Goal: Task Accomplishment & Management: Manage account settings

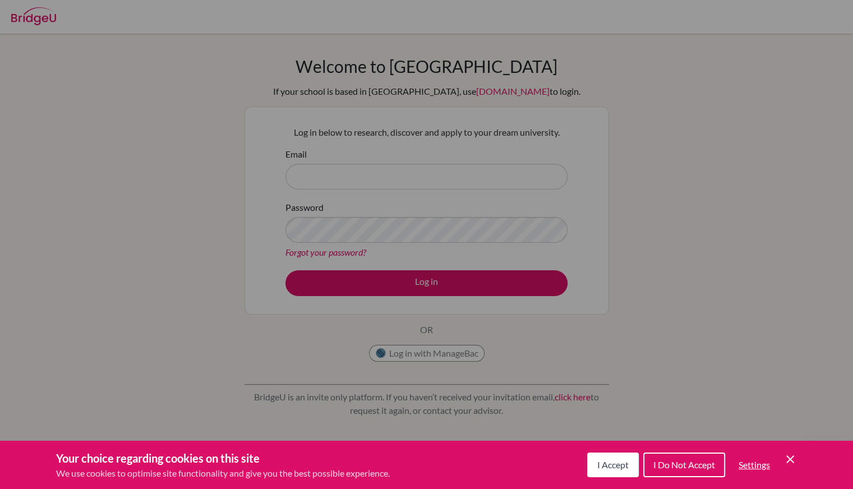
click at [448, 130] on div "Cookie Preferences" at bounding box center [426, 244] width 853 height 489
click at [614, 467] on span "I Accept" at bounding box center [612, 464] width 31 height 11
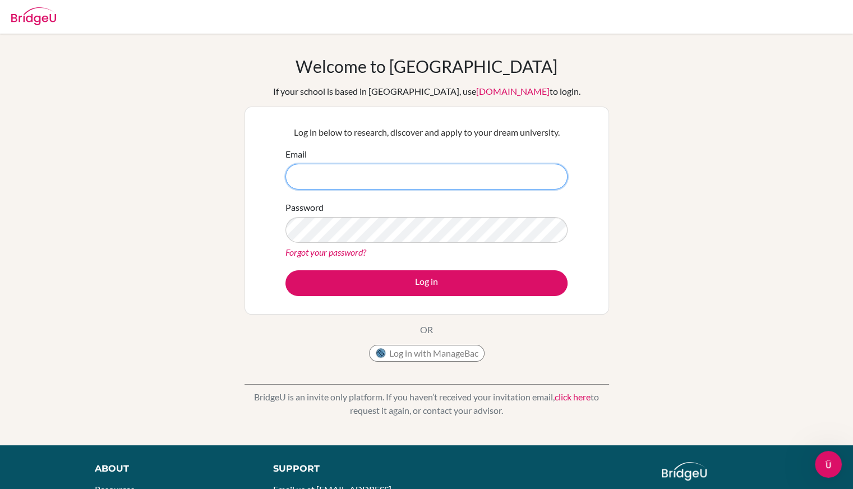
click at [408, 176] on input "Email" at bounding box center [427, 177] width 282 height 26
type input "[EMAIL_ADDRESS][DOMAIN_NAME]"
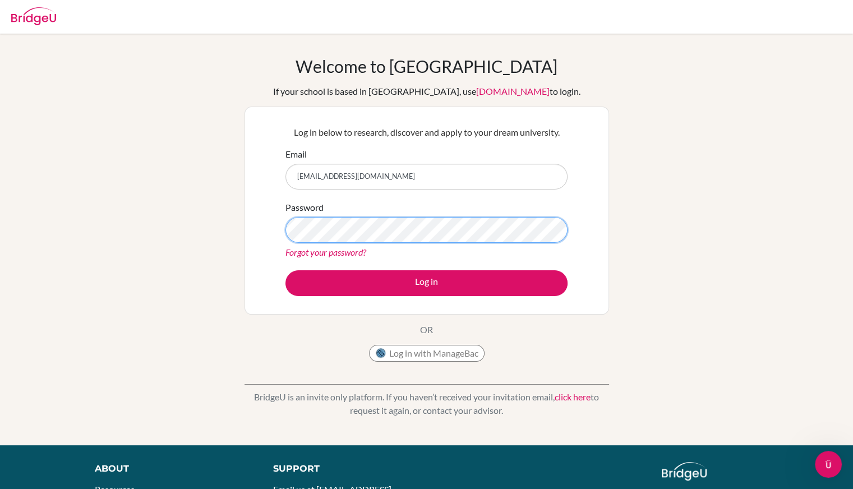
click at [286, 270] on button "Log in" at bounding box center [427, 283] width 282 height 26
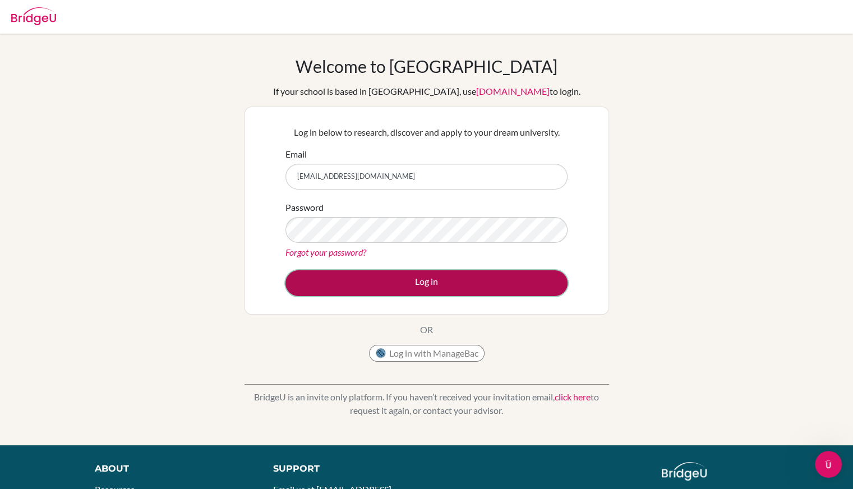
click at [351, 274] on button "Log in" at bounding box center [427, 283] width 282 height 26
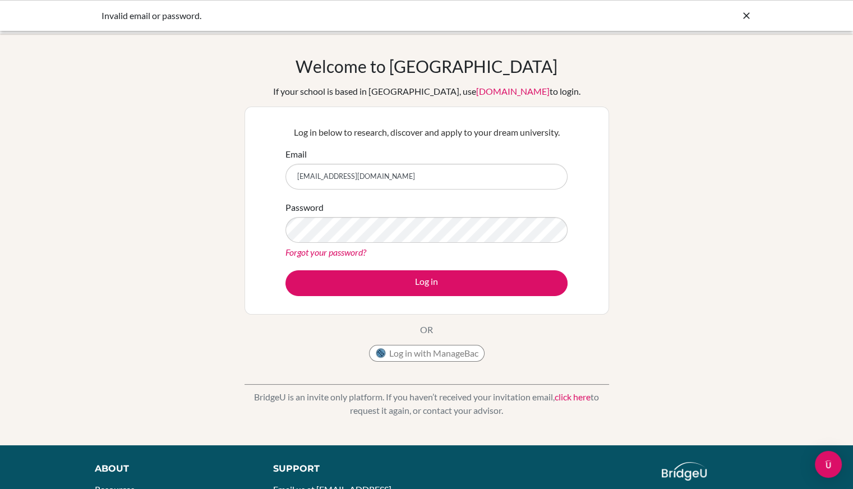
click at [355, 251] on link "Forgot your password?" at bounding box center [326, 252] width 81 height 11
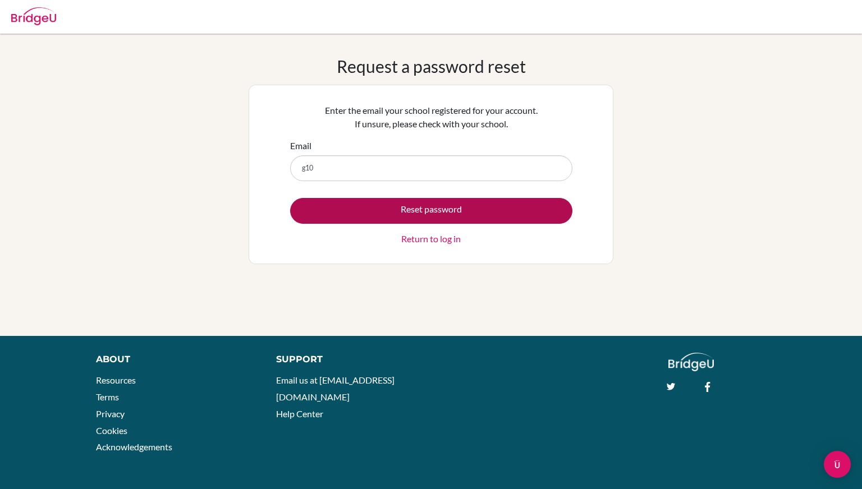
type input "[EMAIL_ADDRESS][DOMAIN_NAME]"
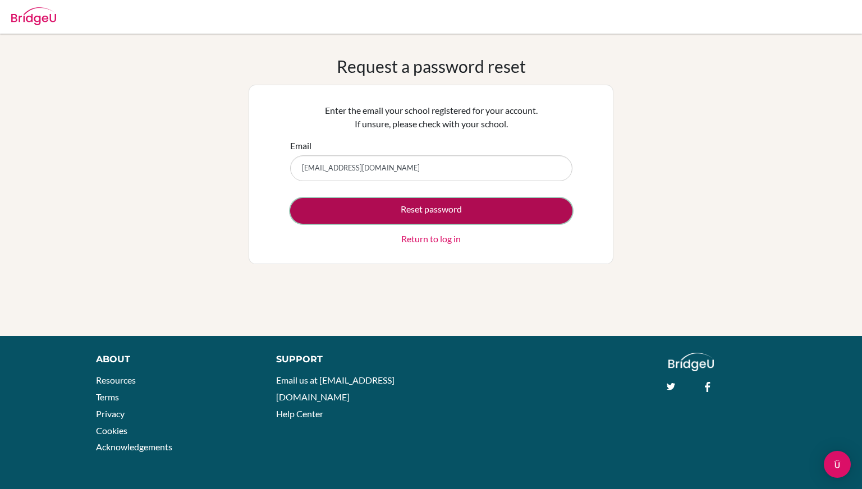
click at [381, 202] on button "Reset password" at bounding box center [431, 211] width 282 height 26
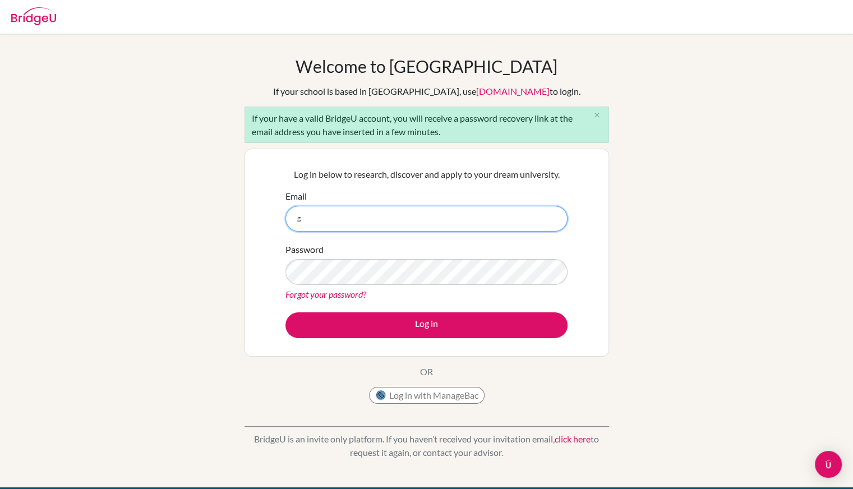
type input "[EMAIL_ADDRESS][DOMAIN_NAME]"
click at [333, 301] on form "Email g103951@asb.ac.th Password Forgot your password? Log in" at bounding box center [427, 264] width 282 height 149
click at [334, 293] on link "Forgot your password?" at bounding box center [326, 294] width 81 height 11
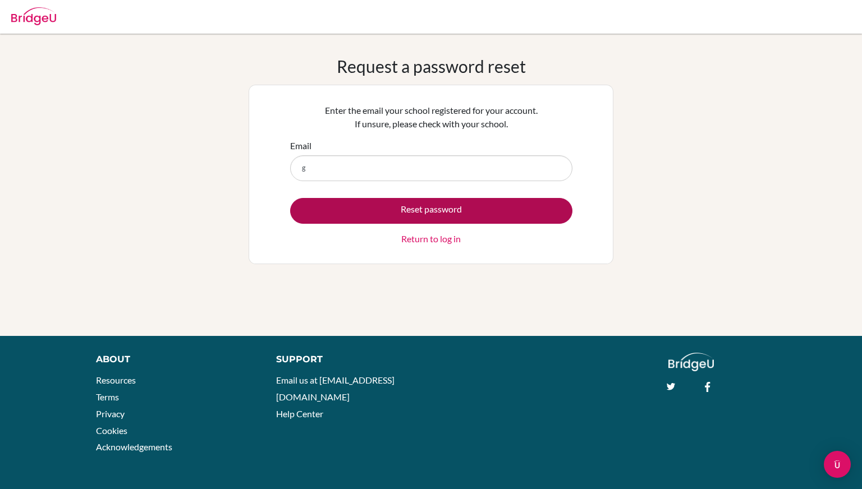
type input "g103951@asb.ac.th"
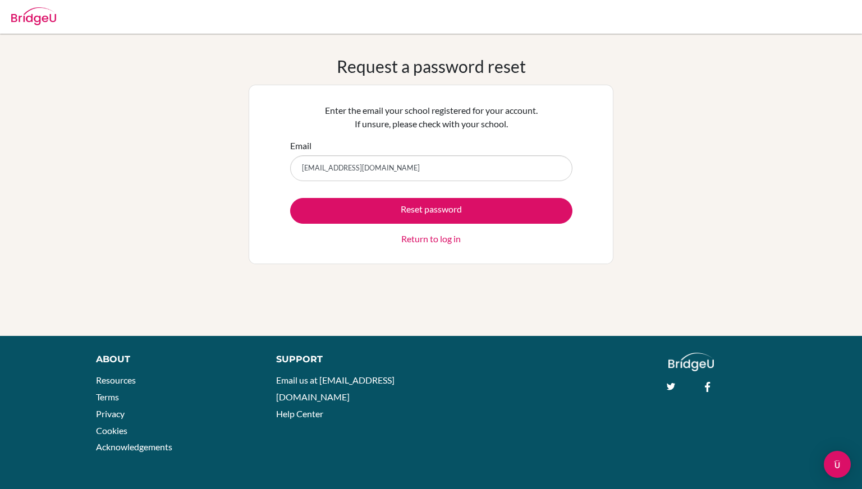
drag, startPoint x: 357, startPoint y: 214, endPoint x: 374, endPoint y: 197, distance: 23.8
click at [374, 197] on form "Email g103951@asb.ac.th Reset password Return to log in" at bounding box center [431, 192] width 282 height 107
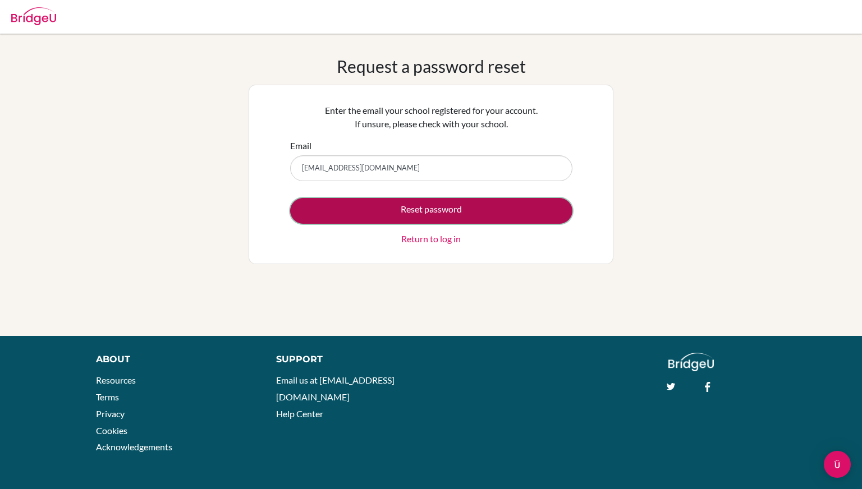
click at [377, 206] on button "Reset password" at bounding box center [431, 211] width 282 height 26
